Goal: Task Accomplishment & Management: Manage account settings

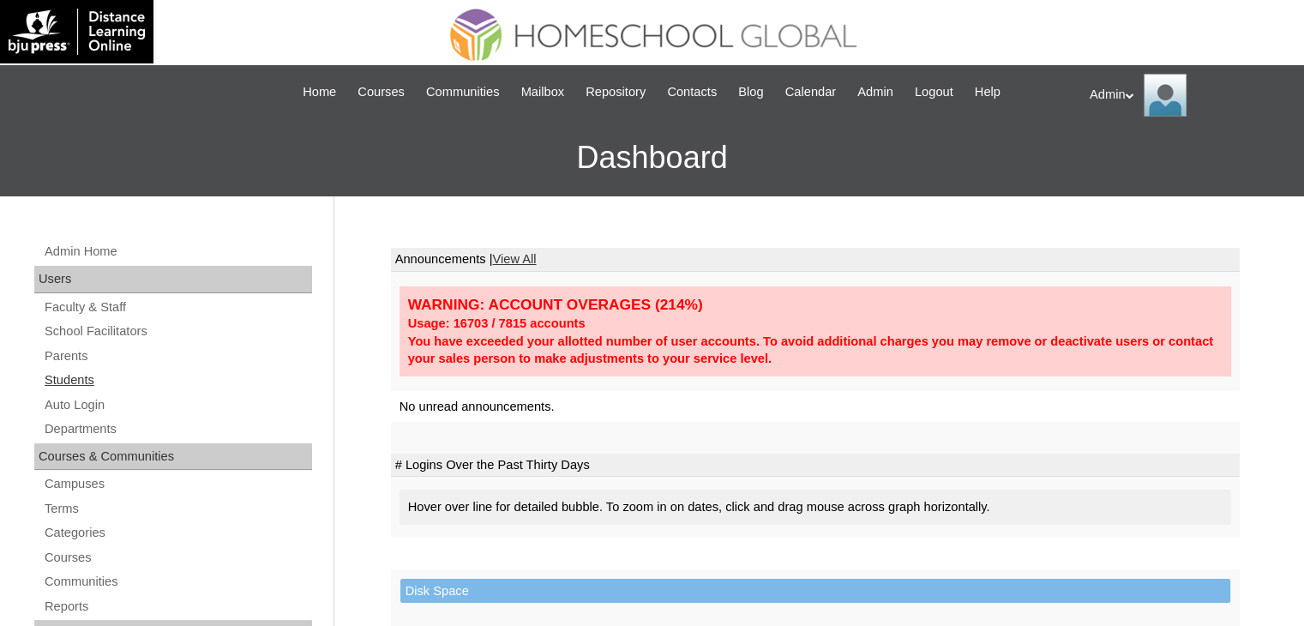
click at [60, 382] on link "Students" at bounding box center [177, 380] width 269 height 21
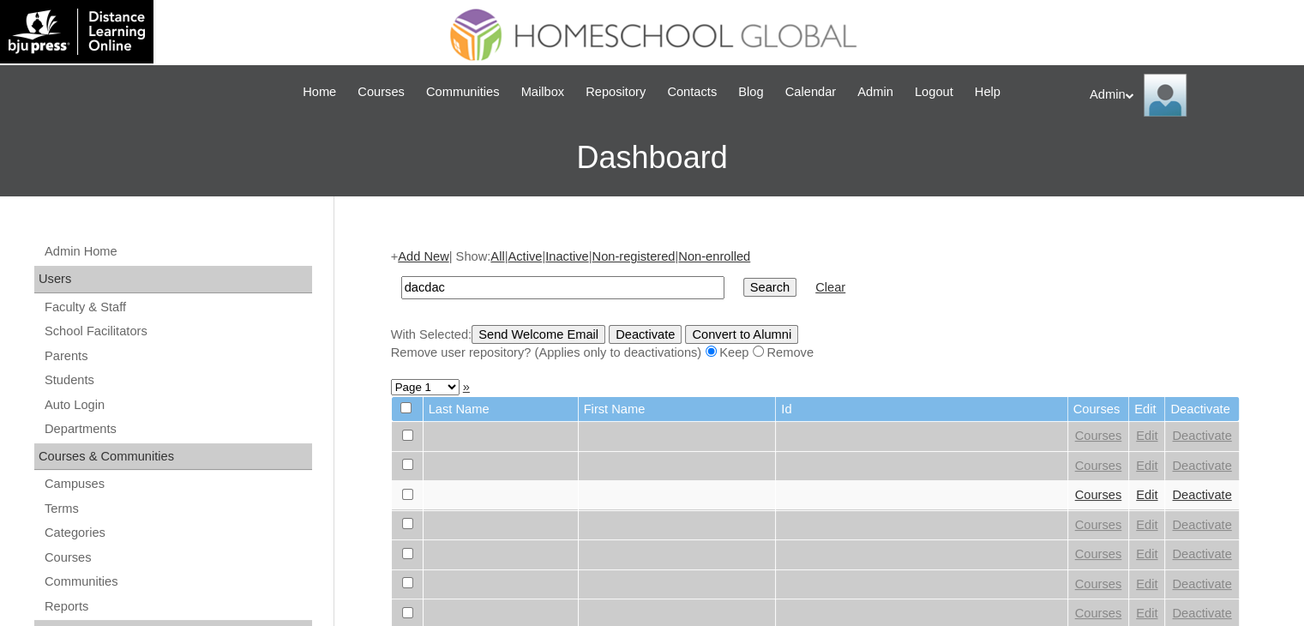
type input "dacdac"
click at [743, 278] on input "Search" at bounding box center [769, 287] width 53 height 19
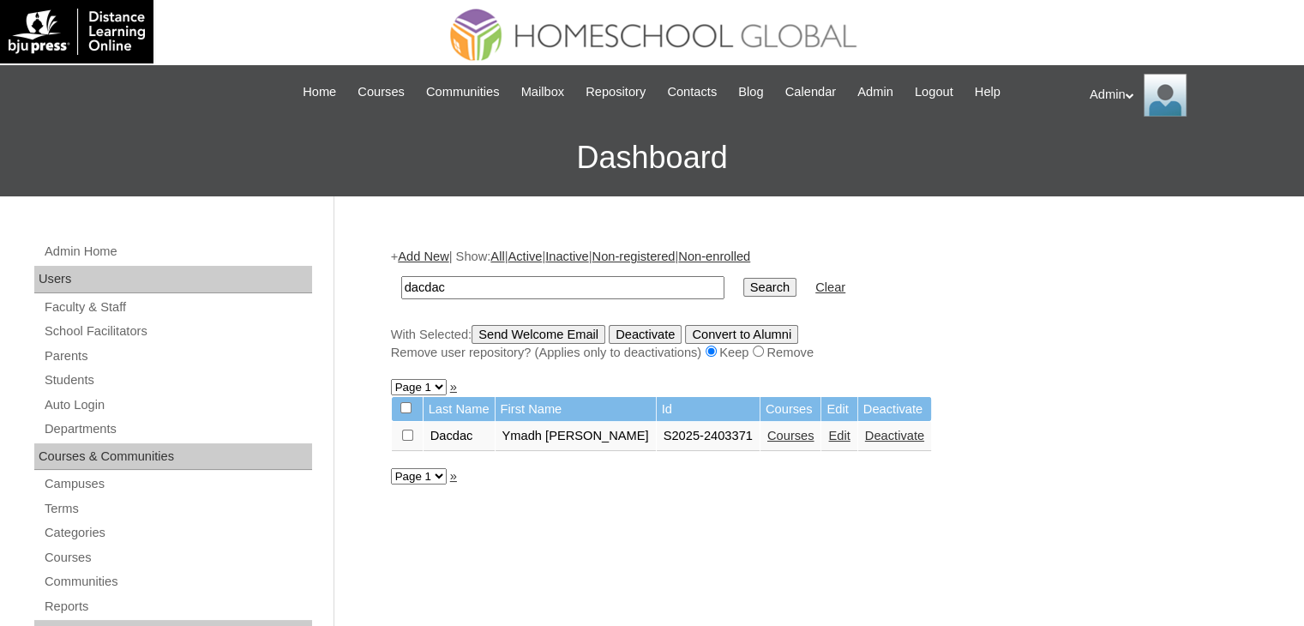
click at [774, 430] on link "Courses" at bounding box center [791, 436] width 47 height 14
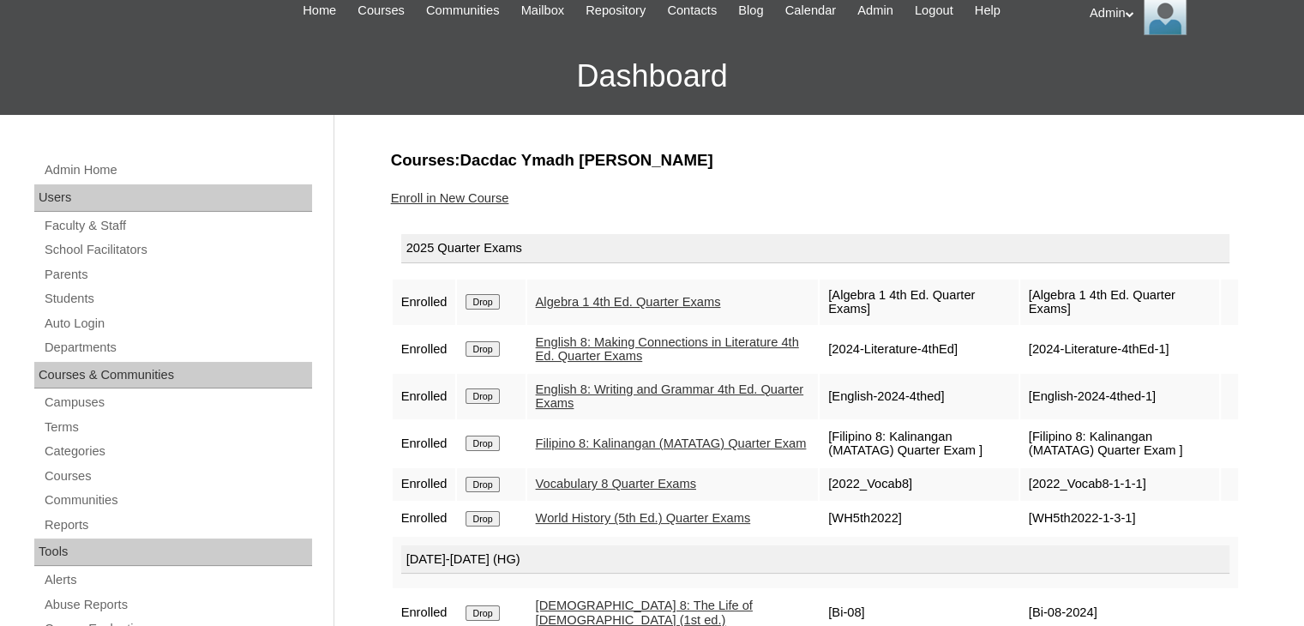
scroll to position [81, 0]
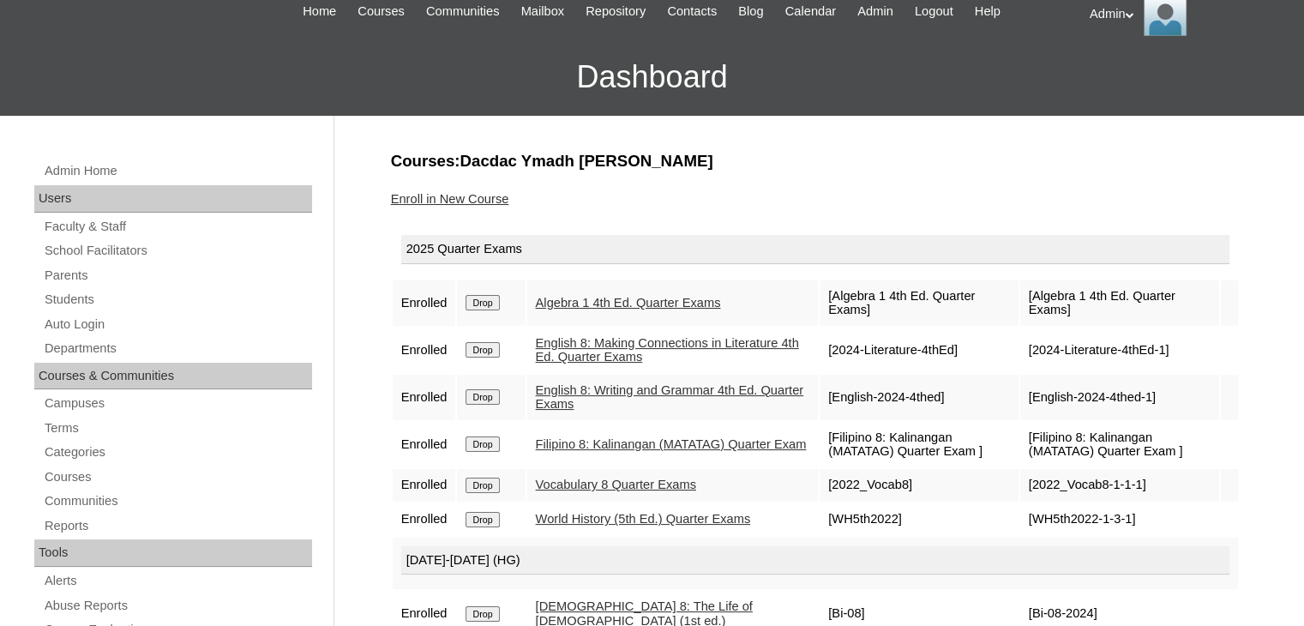
click at [478, 197] on link "Enroll in New Course" at bounding box center [450, 199] width 118 height 14
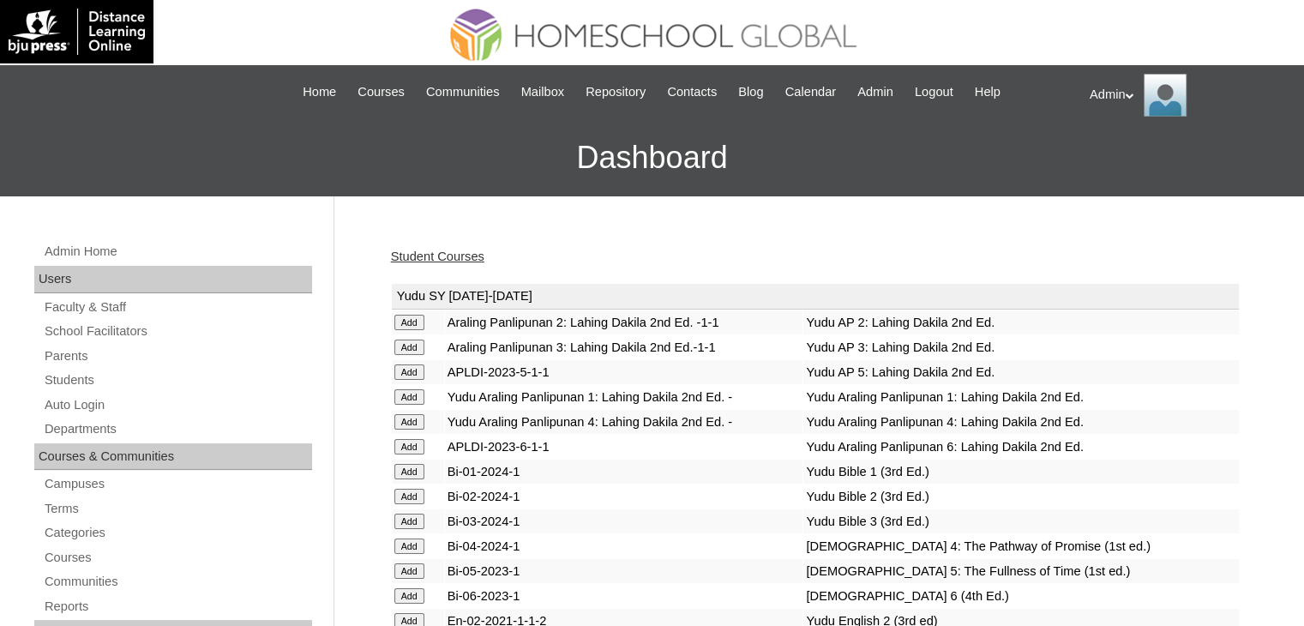
scroll to position [1602, 0]
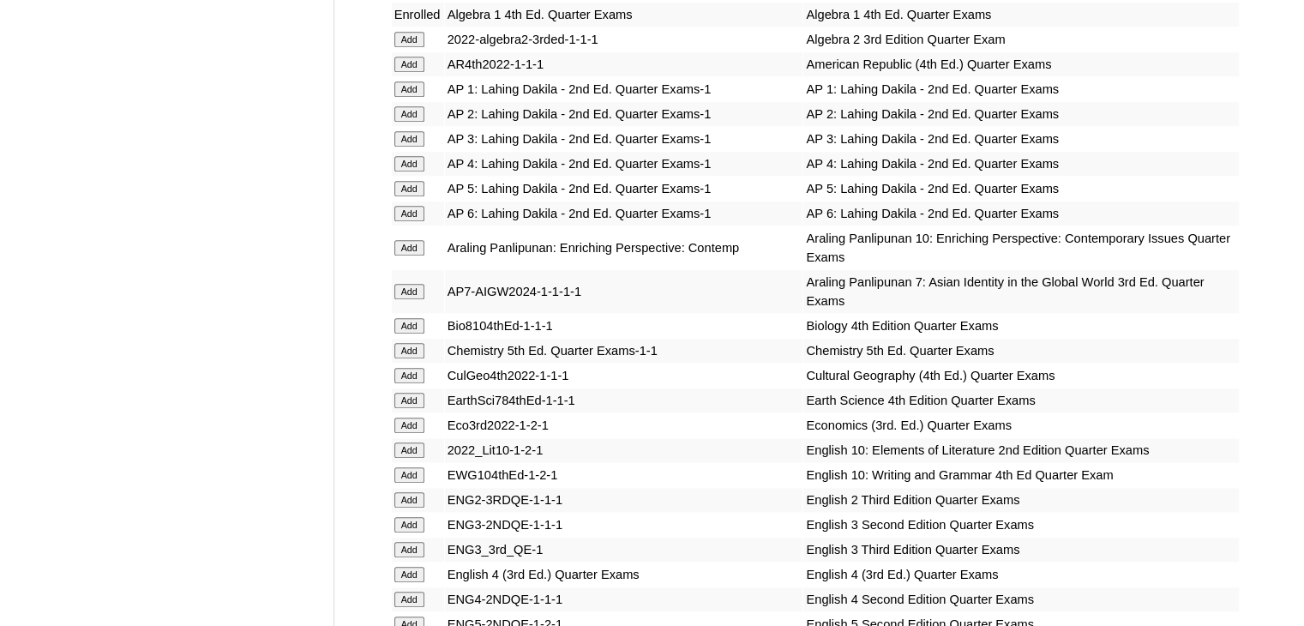
click at [409, 318] on input "Add" at bounding box center [409, 325] width 30 height 15
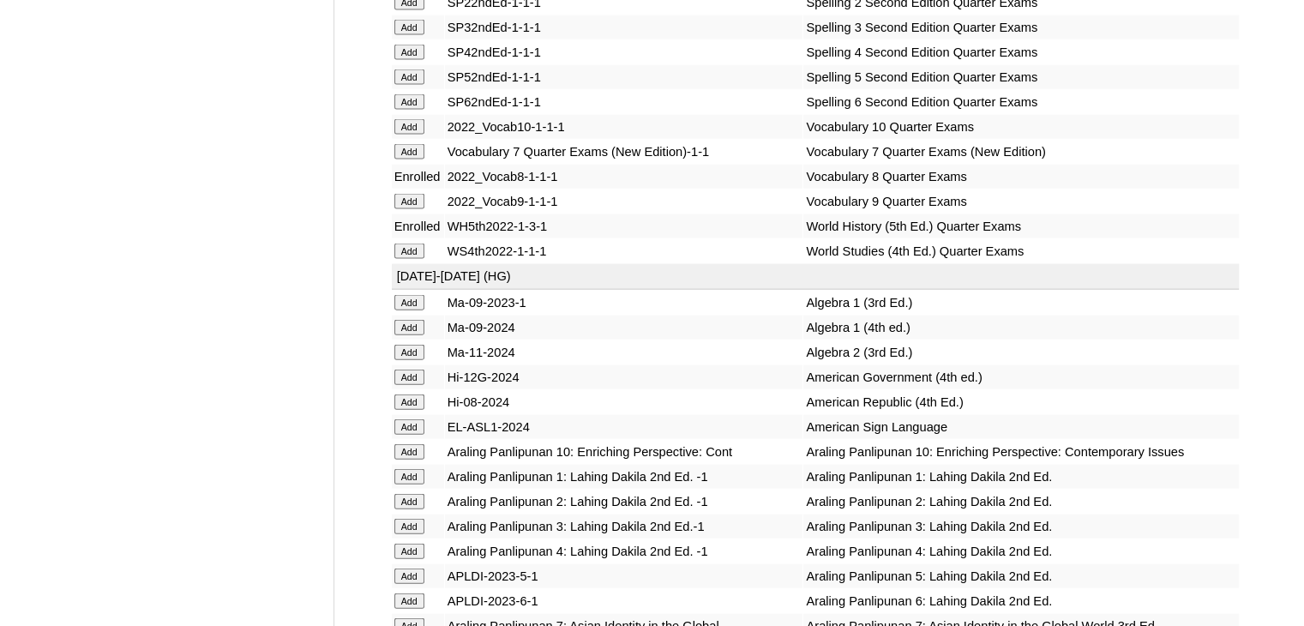
scroll to position [7324, 0]
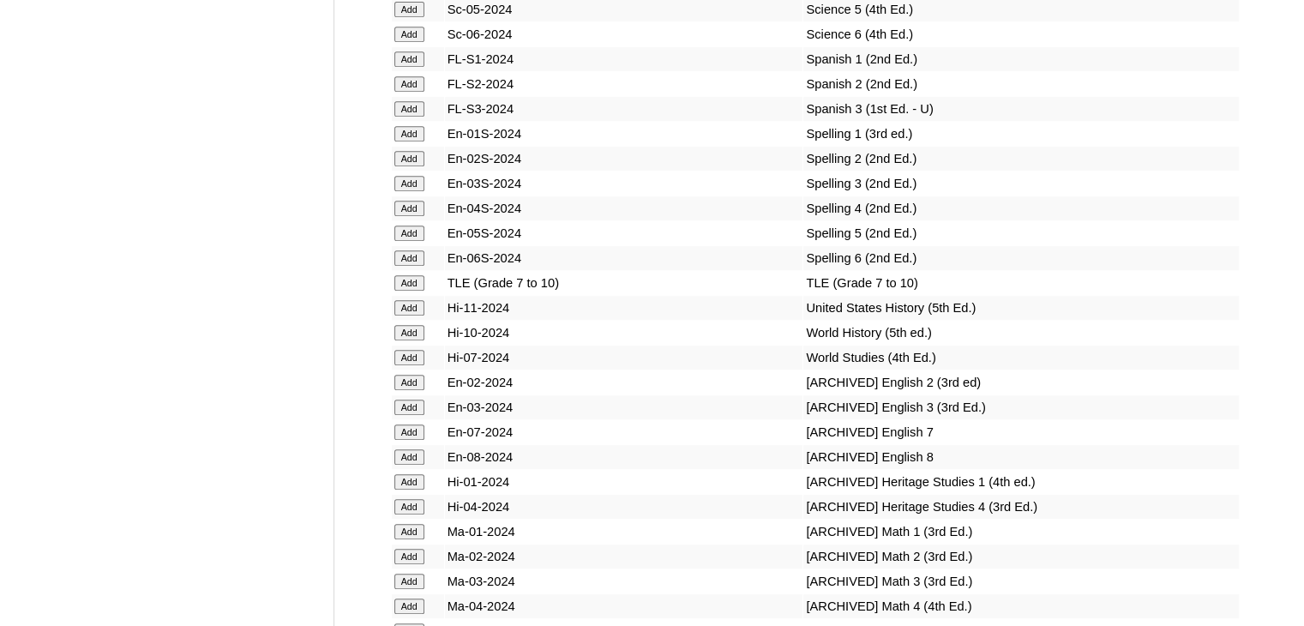
click at [405, 340] on input "Add" at bounding box center [409, 332] width 30 height 15
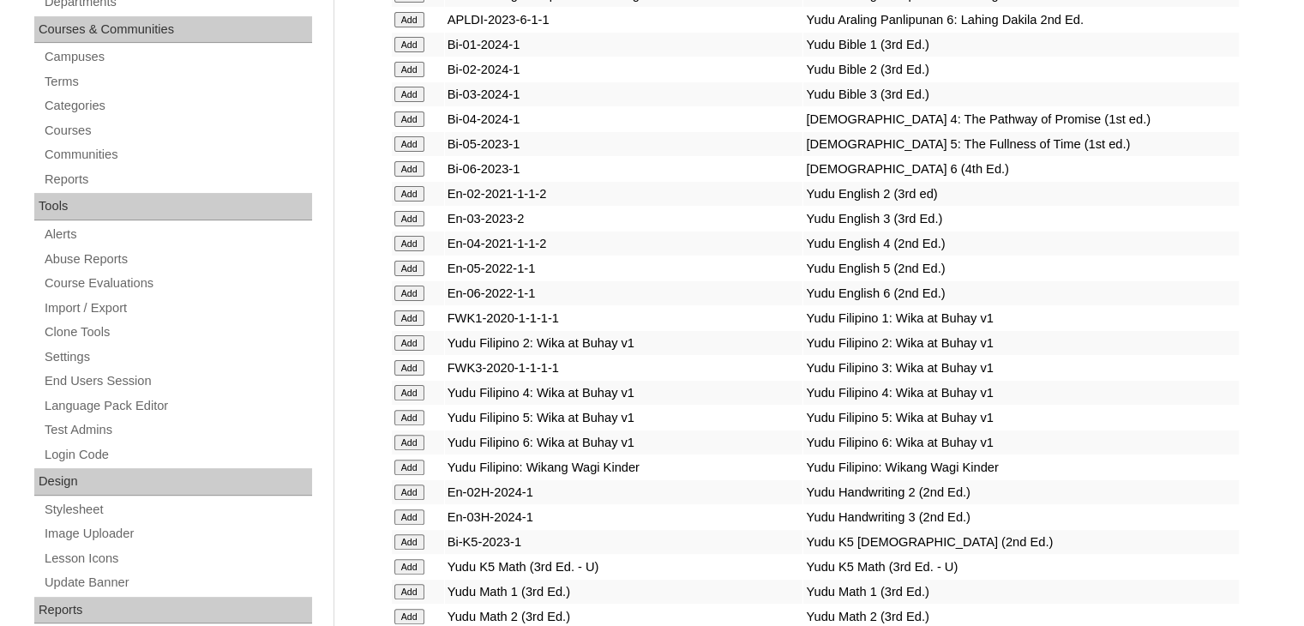
scroll to position [2435, 0]
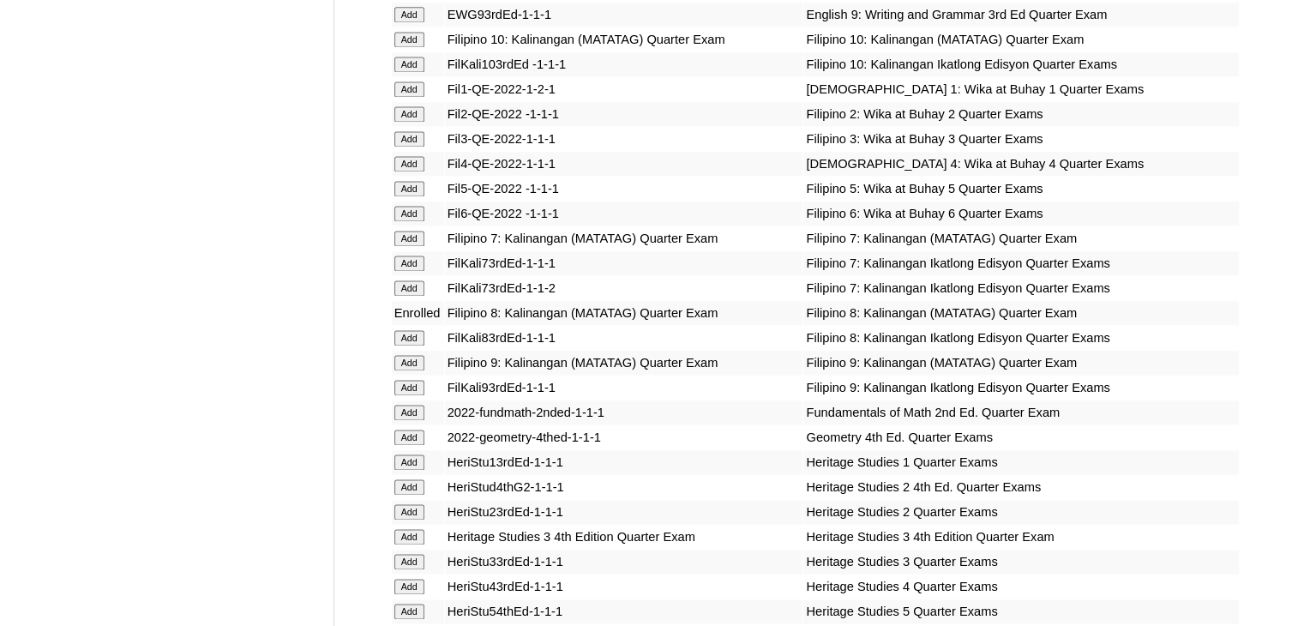
click at [393, 339] on td "Add" at bounding box center [418, 338] width 52 height 24
click at [412, 340] on input "Add" at bounding box center [409, 337] width 30 height 15
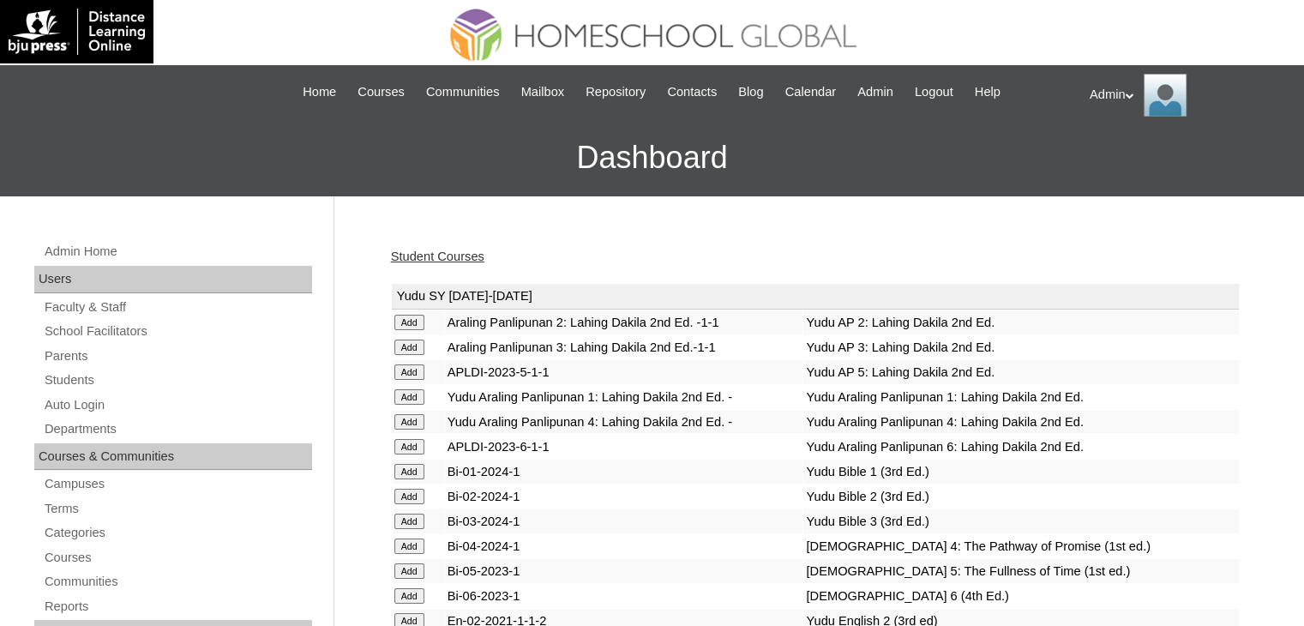
click at [412, 340] on input "Add" at bounding box center [409, 347] width 30 height 15
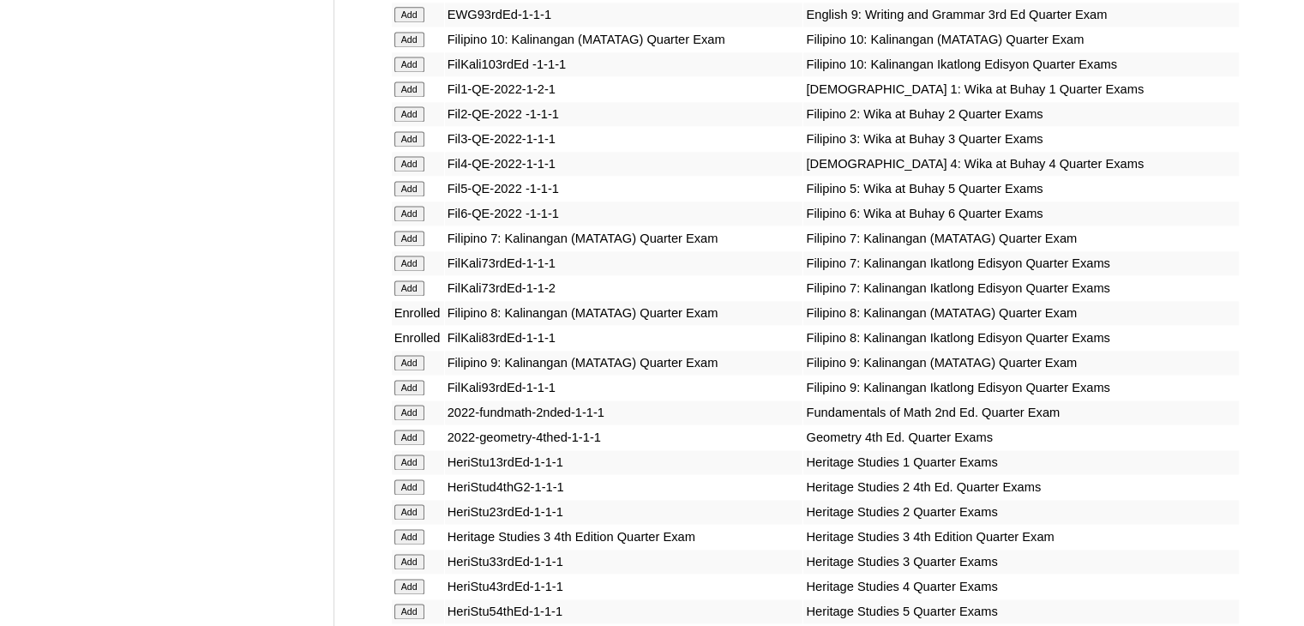
scroll to position [5495, 0]
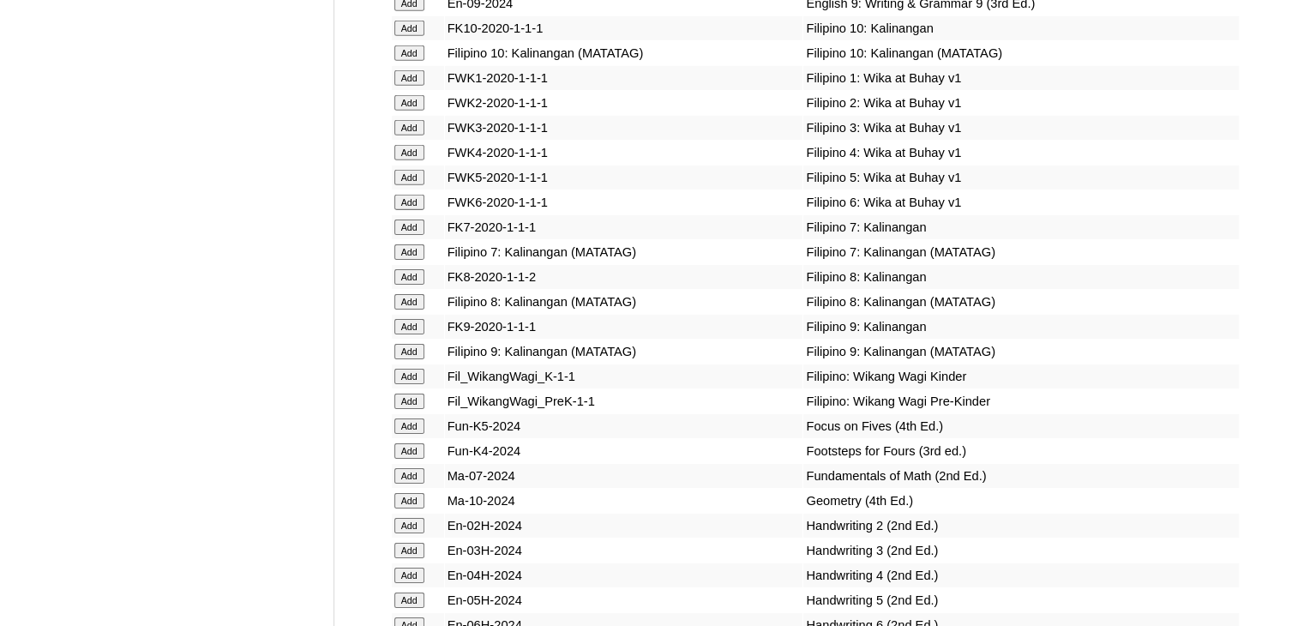
click at [412, 310] on input "Add" at bounding box center [409, 301] width 30 height 15
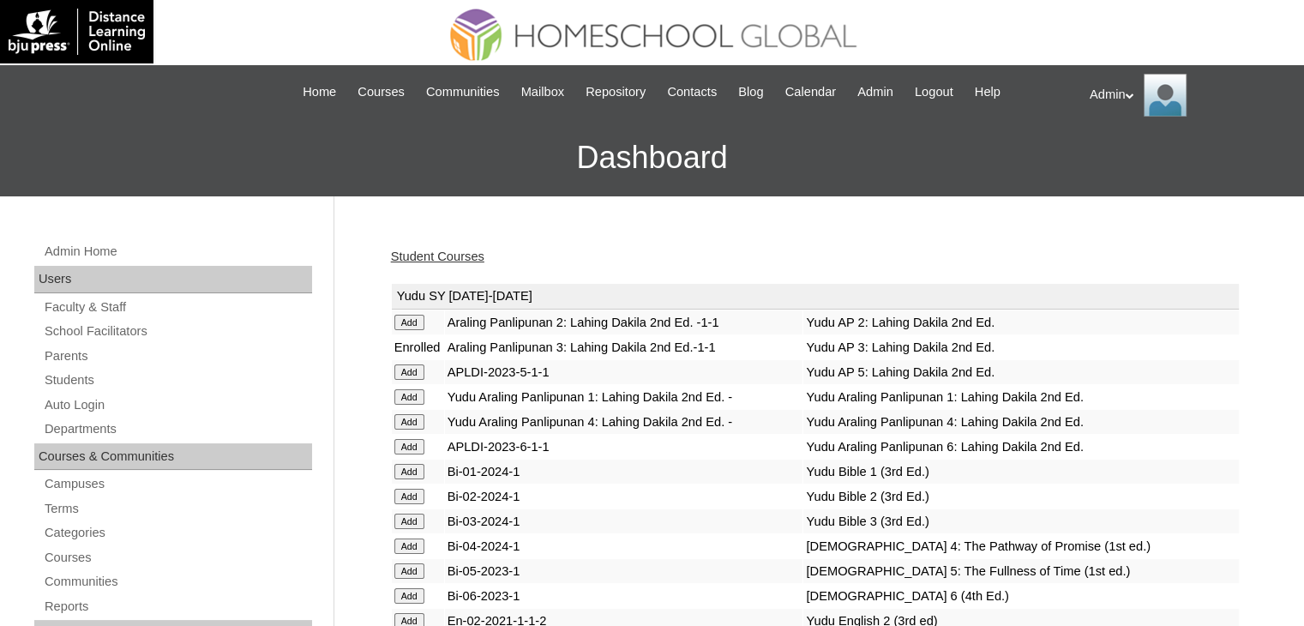
click at [463, 255] on link "Student Courses" at bounding box center [437, 257] width 93 height 14
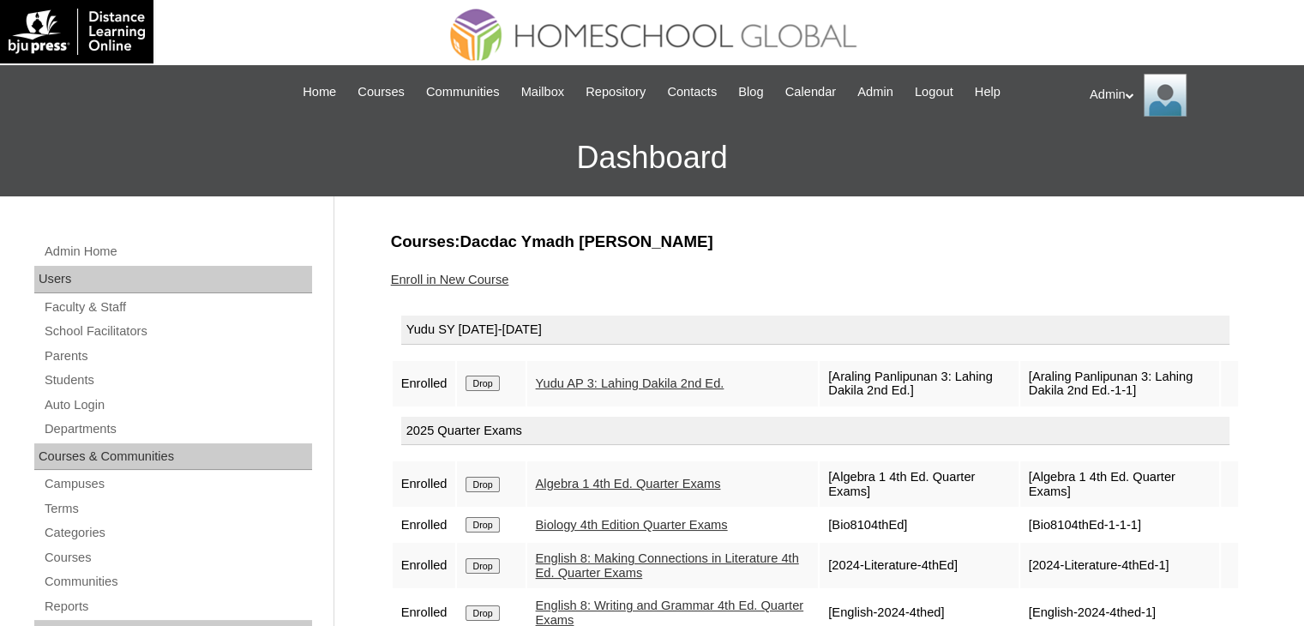
click at [479, 377] on input "Drop" at bounding box center [482, 383] width 33 height 15
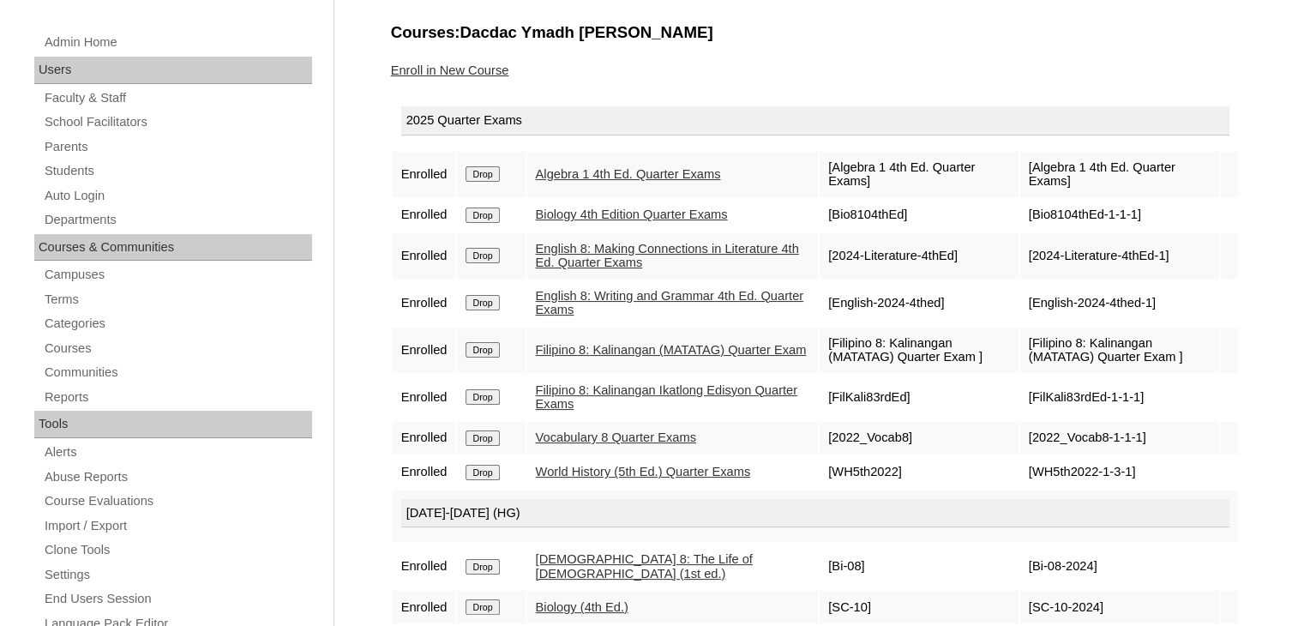
scroll to position [202, 0]
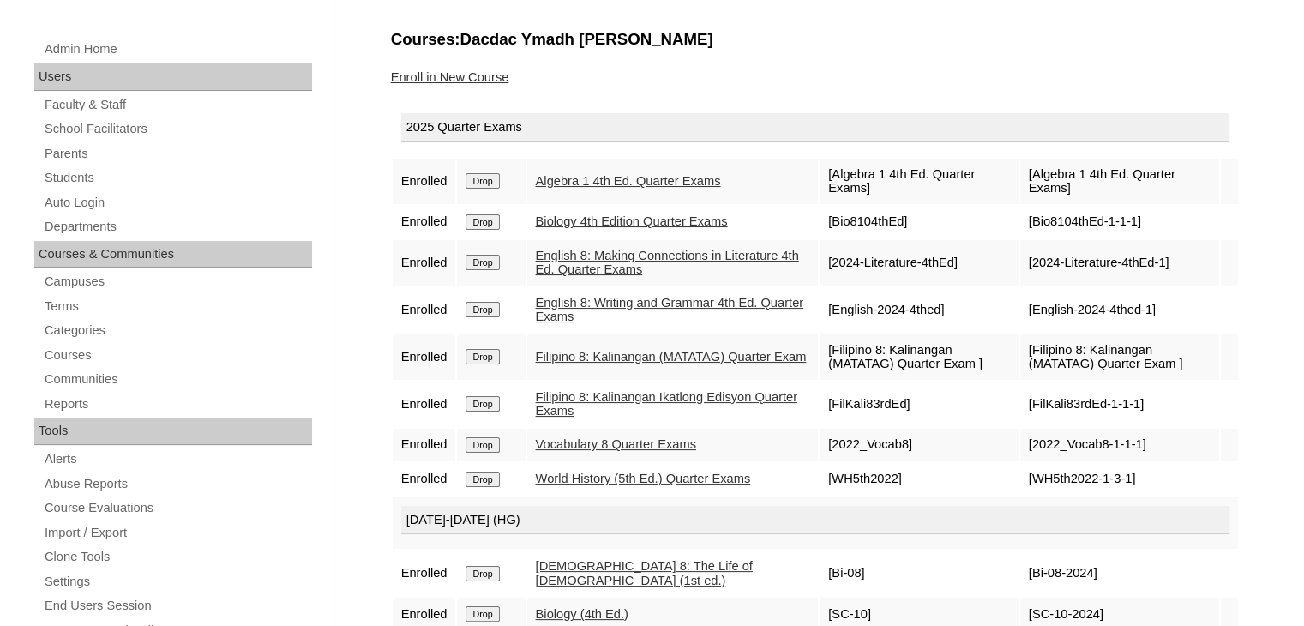
click at [495, 357] on input "Drop" at bounding box center [482, 356] width 33 height 15
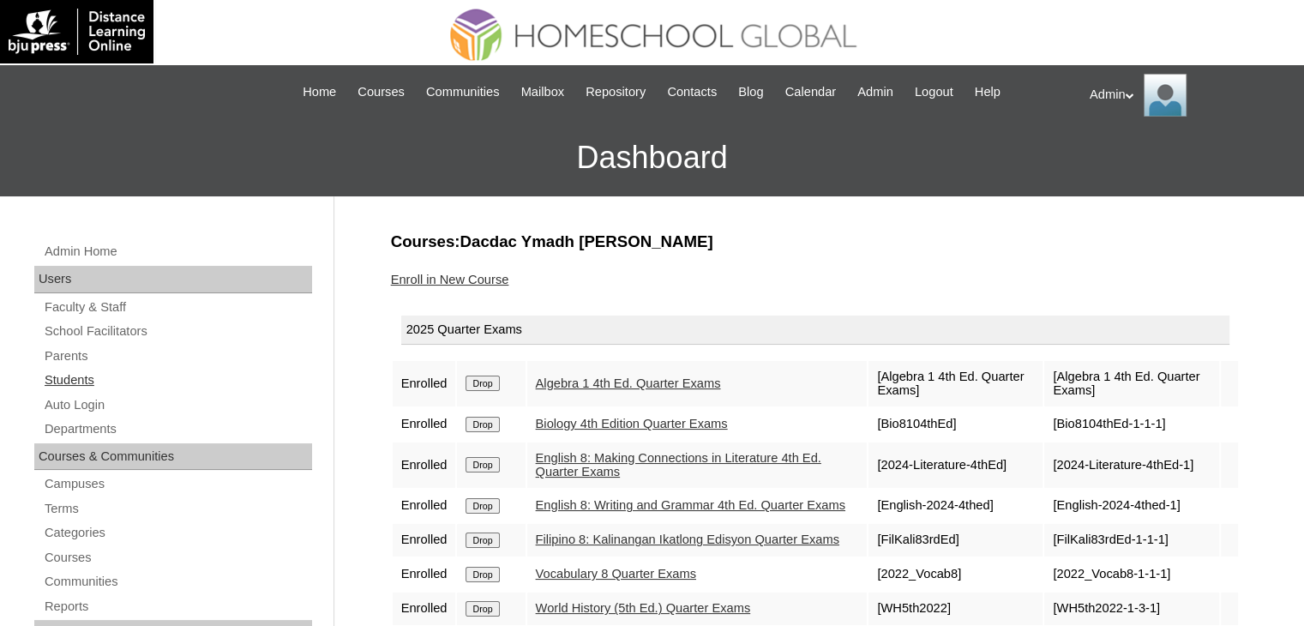
click at [75, 373] on link "Students" at bounding box center [177, 380] width 269 height 21
